Goal: Use online tool/utility: Utilize a website feature to perform a specific function

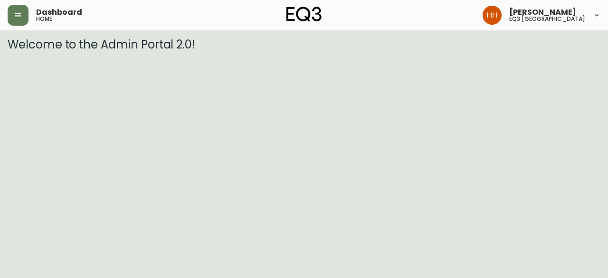
click at [306, 51] on html "Dashboard home [PERSON_NAME] eq3 [GEOGRAPHIC_DATA] Welcome to the Admin Portal …" at bounding box center [304, 25] width 608 height 51
click at [9, 12] on button "button" at bounding box center [18, 15] width 21 height 21
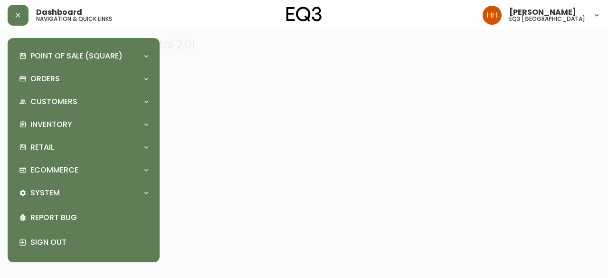
click at [49, 158] on div "Point of Sale (Square) Payments Virtual Terminal Transactions Search Terminals …" at bounding box center [83, 150] width 137 height 209
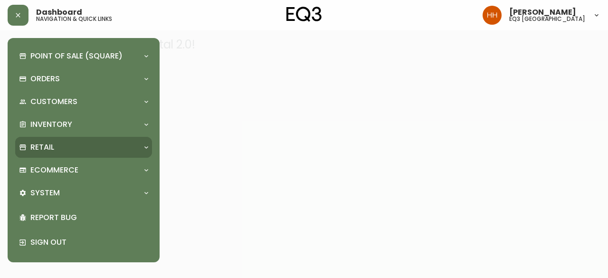
click at [50, 151] on p "Retail" at bounding box center [42, 147] width 24 height 10
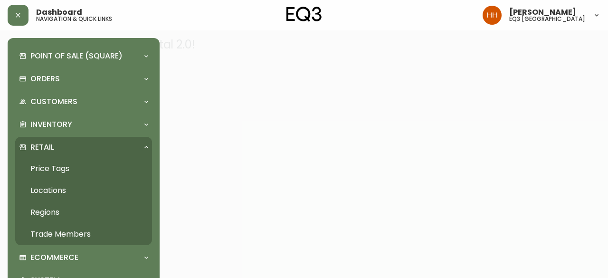
click at [55, 159] on link "Price Tags" at bounding box center [83, 169] width 137 height 22
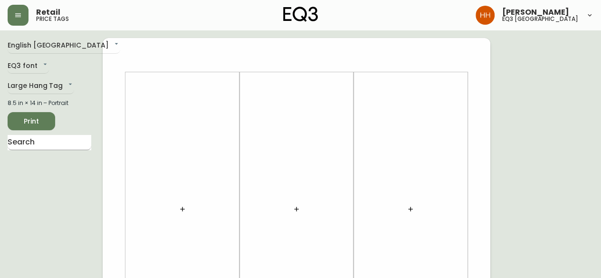
click at [48, 142] on input "text" at bounding box center [50, 142] width 84 height 15
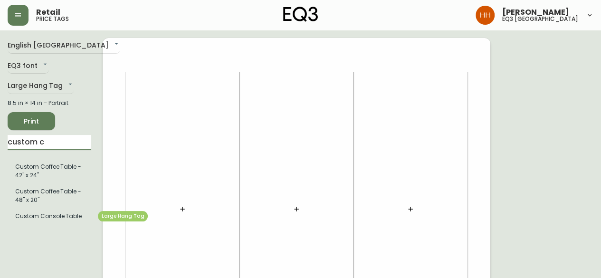
type input "custom c"
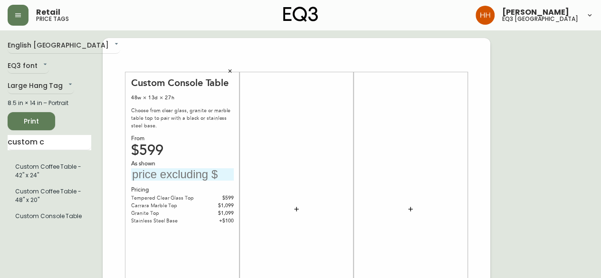
drag, startPoint x: 173, startPoint y: 176, endPoint x: 174, endPoint y: 170, distance: 6.3
click at [173, 175] on input "text" at bounding box center [182, 174] width 103 height 13
type input "$599"
drag, startPoint x: 61, startPoint y: 144, endPoint x: -67, endPoint y: 138, distance: 128.9
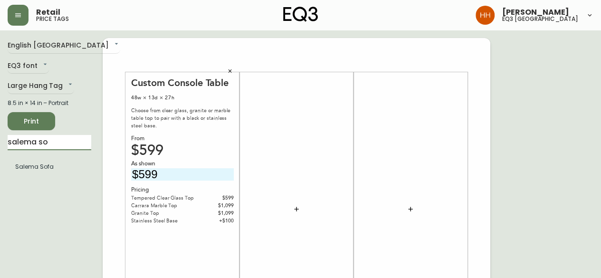
type input "salema so"
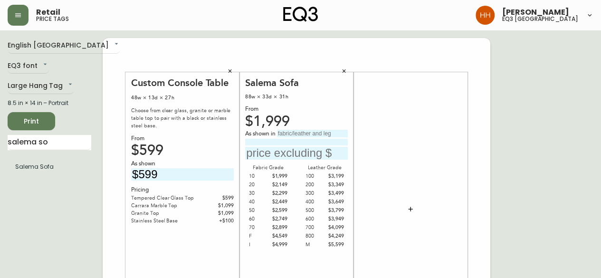
click at [308, 134] on input "text" at bounding box center [312, 134] width 71 height 8
type input "Rein Toast"
type input "g"
type input "Grade 200 Leather"
type input "$3349"
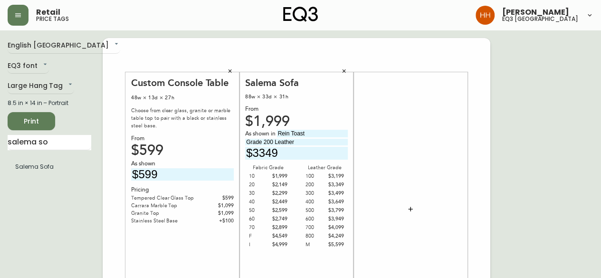
drag, startPoint x: 57, startPoint y: 146, endPoint x: -60, endPoint y: 143, distance: 117.9
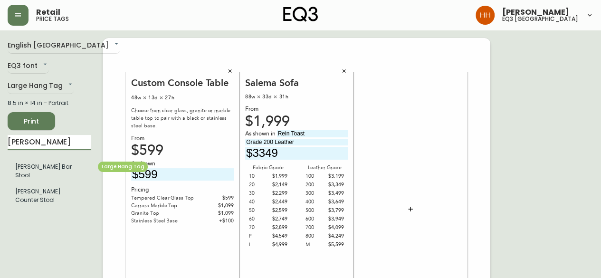
type input "oles"
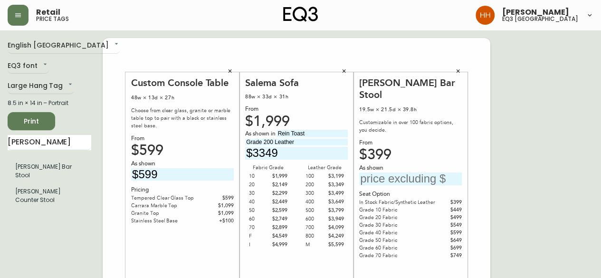
click at [421, 172] on input "text" at bounding box center [410, 178] width 103 height 13
type input "$399"
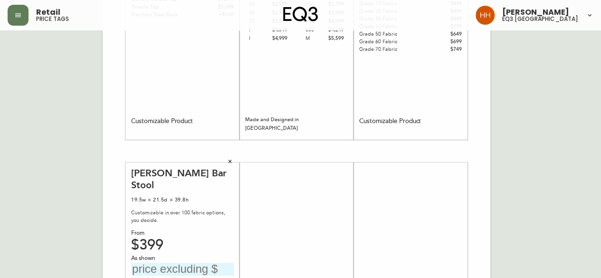
scroll to position [238, 0]
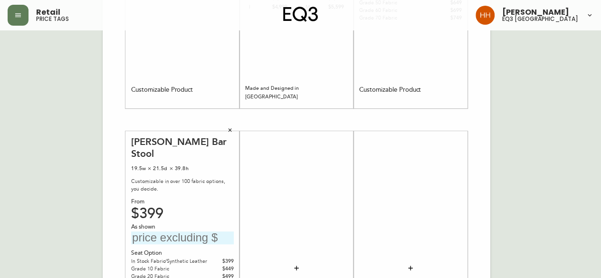
click at [179, 231] on input "text" at bounding box center [182, 237] width 103 height 13
type input "$399"
click at [321, 261] on div at bounding box center [296, 268] width 103 height 265
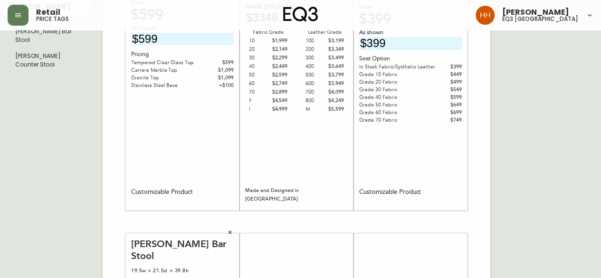
scroll to position [48, 0]
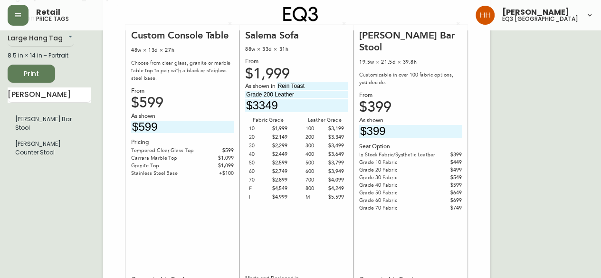
click at [31, 70] on span "Print" at bounding box center [31, 74] width 32 height 12
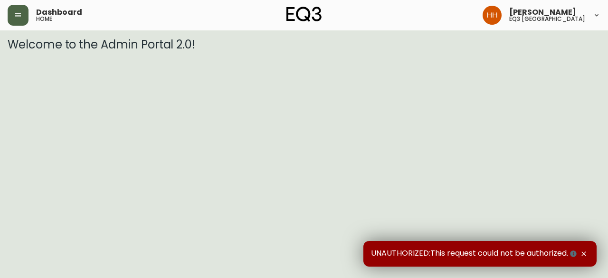
click at [20, 17] on icon "button" at bounding box center [18, 15] width 6 height 4
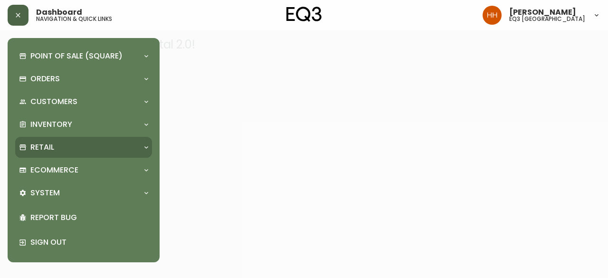
click at [67, 154] on div "Retail" at bounding box center [83, 147] width 137 height 21
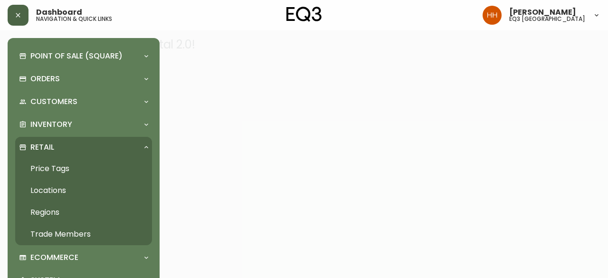
click at [63, 172] on link "Price Tags" at bounding box center [83, 169] width 137 height 22
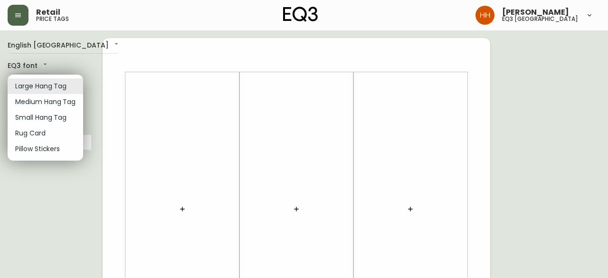
click at [19, 113] on li "Small Hang Tag" at bounding box center [46, 118] width 76 height 16
type input "small"
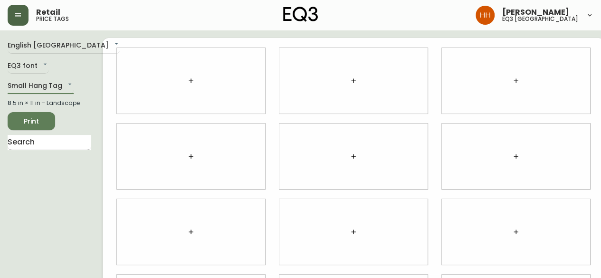
click at [33, 148] on input "text" at bounding box center [50, 142] width 84 height 15
type input "aeron"
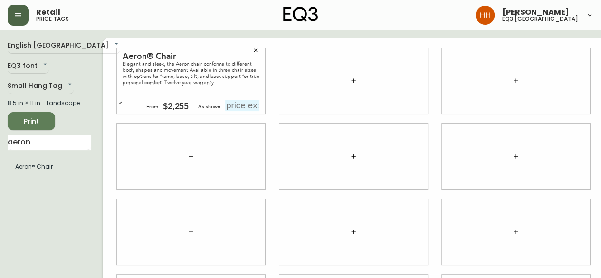
click at [230, 109] on input "text" at bounding box center [242, 105] width 34 height 11
type input "$2"
type input "$3245"
click at [255, 124] on div at bounding box center [191, 157] width 163 height 76
click at [129, 145] on div at bounding box center [191, 157] width 148 height 66
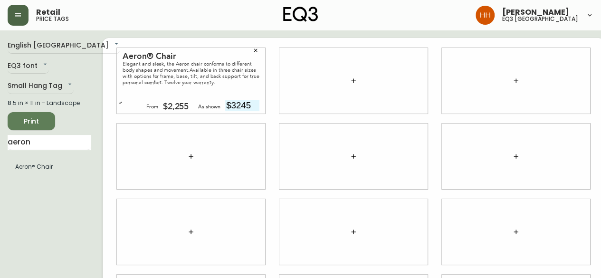
click at [366, 46] on div at bounding box center [353, 81] width 163 height 76
